Goal: Information Seeking & Learning: Learn about a topic

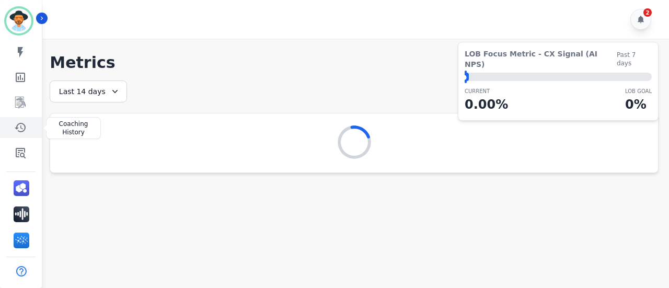
click at [17, 138] on link "Sidebar" at bounding box center [22, 127] width 40 height 21
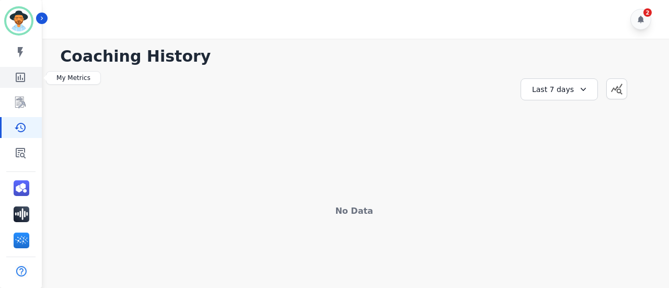
click at [21, 82] on icon "Sidebar" at bounding box center [20, 77] width 9 height 9
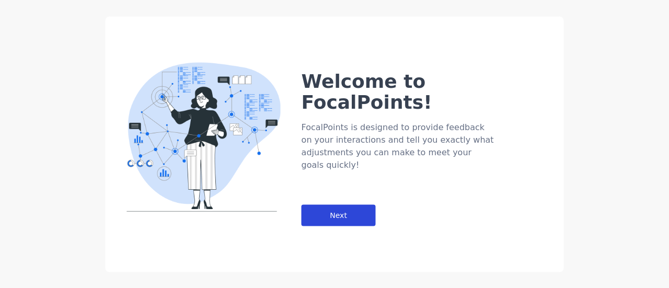
click at [334, 204] on div "Next" at bounding box center [339, 214] width 74 height 21
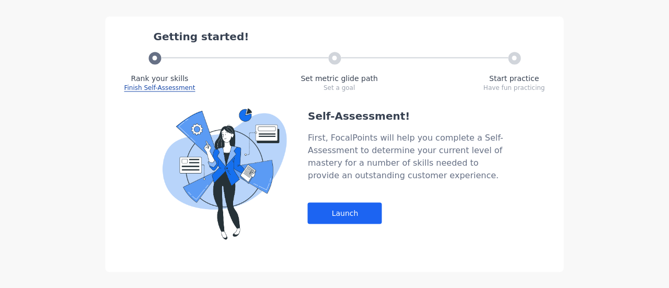
click at [334, 183] on div "Self-Assessment! First, FocalPoints will help you complete a Self-Assessment to…" at bounding box center [407, 173] width 199 height 131
click at [343, 199] on div "Self-Assessment! First, FocalPoints will help you complete a Self-Assessment to…" at bounding box center [407, 173] width 199 height 131
click at [349, 206] on div "Launch" at bounding box center [345, 212] width 74 height 21
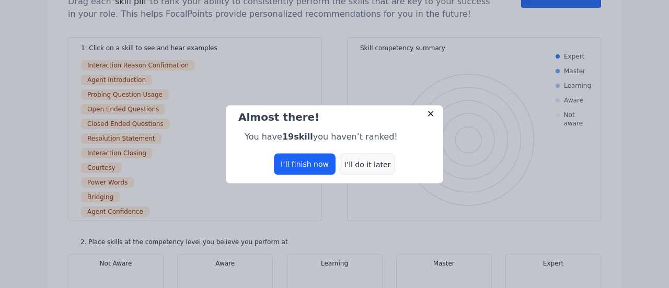
click at [368, 163] on div "I’ll do it later" at bounding box center [367, 163] width 55 height 21
click at [371, 172] on div "I’ll do it later" at bounding box center [367, 163] width 55 height 21
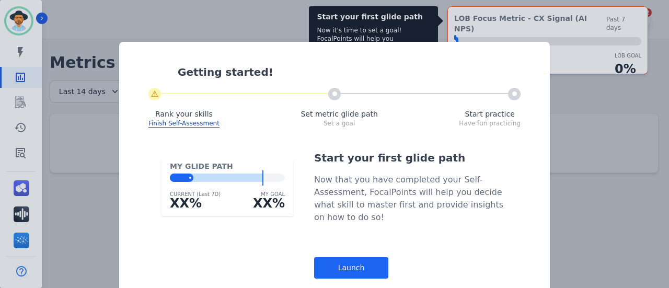
click at [370, 257] on div "Start your first glide path Now that you have completed your Self-Assessment, F…" at bounding box center [411, 215] width 194 height 128
click at [368, 266] on div "Launch" at bounding box center [351, 267] width 74 height 21
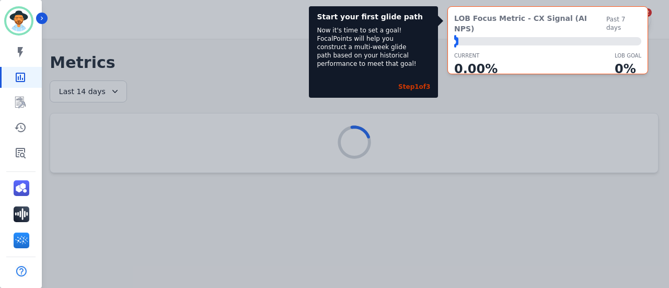
click at [429, 84] on div "Step 1 of 3" at bounding box center [415, 87] width 32 height 8
click at [425, 24] on div "Start your first glide path Now it's time to set a goal! FocalPoints will help …" at bounding box center [373, 52] width 129 height 92
click at [16, 170] on div "EngageHQ Interaction Analytics FocalPoints Help Log out" at bounding box center [21, 237] width 42 height 149
click at [22, 155] on icon "Sidebar" at bounding box center [20, 152] width 13 height 13
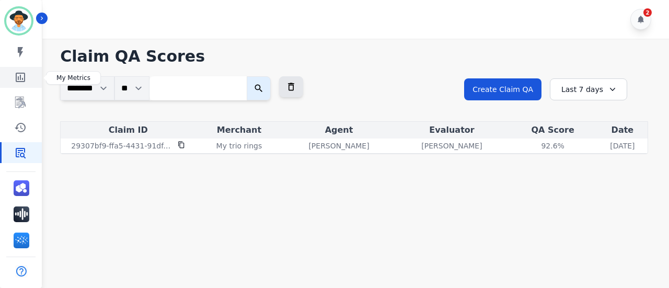
click at [28, 73] on link "Sidebar" at bounding box center [22, 77] width 40 height 21
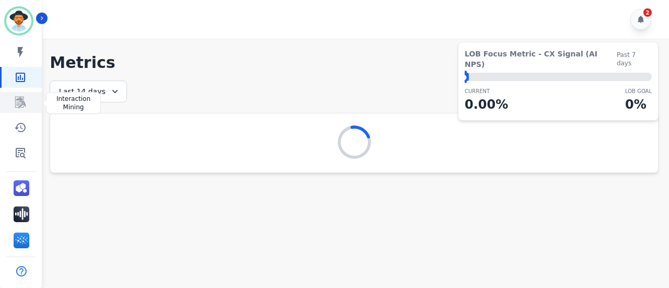
click at [28, 96] on link "Sidebar" at bounding box center [22, 102] width 40 height 21
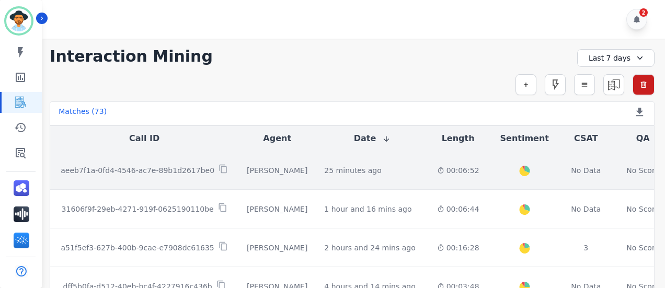
click at [440, 185] on td "00:06:52" at bounding box center [458, 170] width 59 height 39
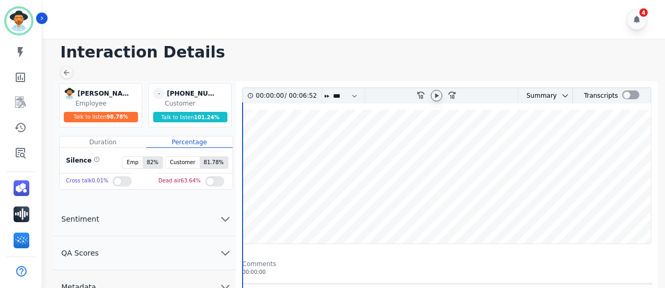
click at [438, 96] on icon at bounding box center [437, 95] width 4 height 5
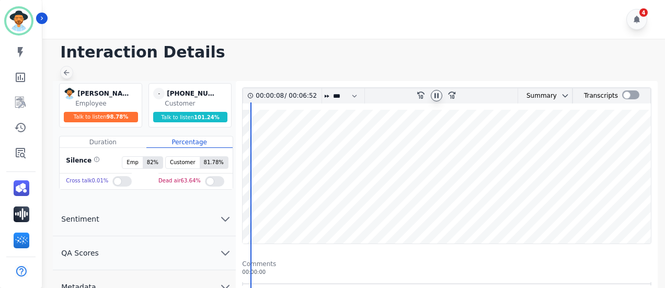
click at [65, 70] on icon at bounding box center [66, 73] width 8 height 8
